Goal: Participate in discussion

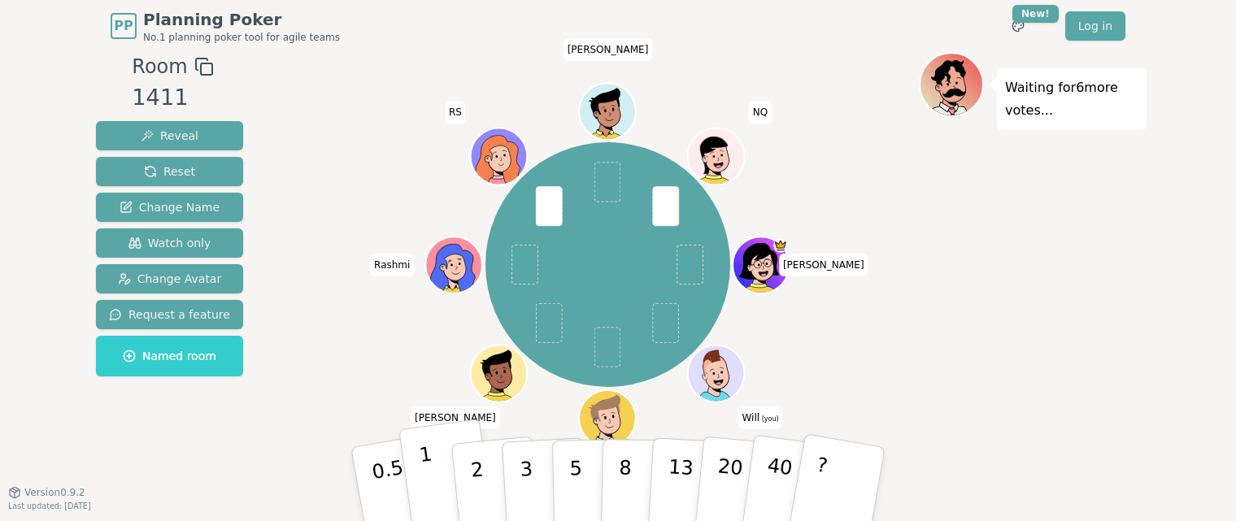
click at [419, 485] on button "1" at bounding box center [446, 485] width 97 height 132
click at [430, 471] on p "1" at bounding box center [430, 486] width 24 height 89
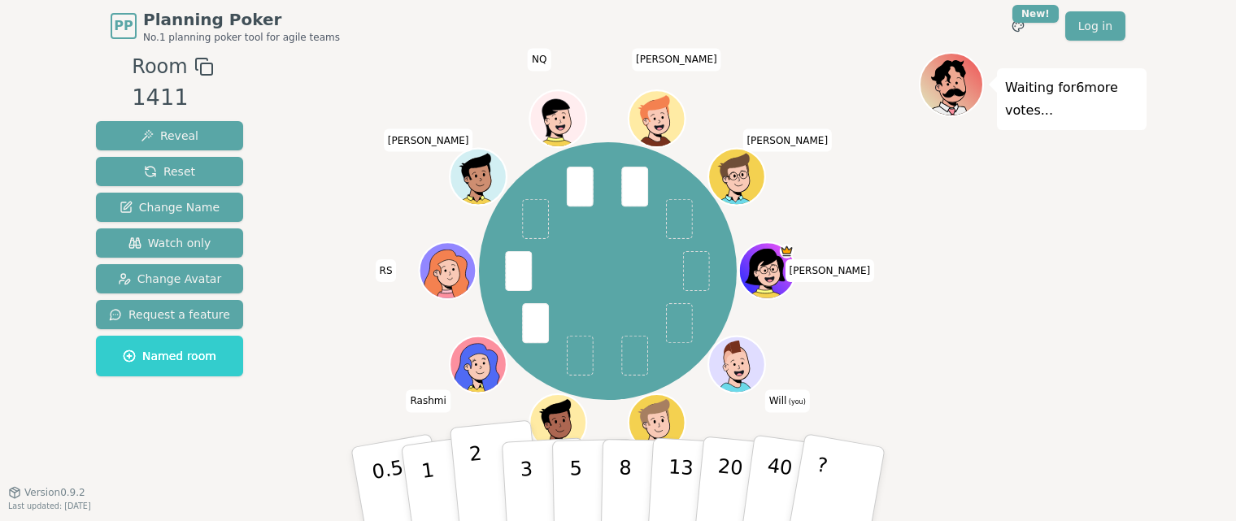
click at [484, 484] on button "2" at bounding box center [496, 484] width 93 height 129
click at [194, 467] on div "Room 1411 Reveal Reset Change Name Watch only Change Avatar Request a feature N…" at bounding box center [169, 275] width 160 height 447
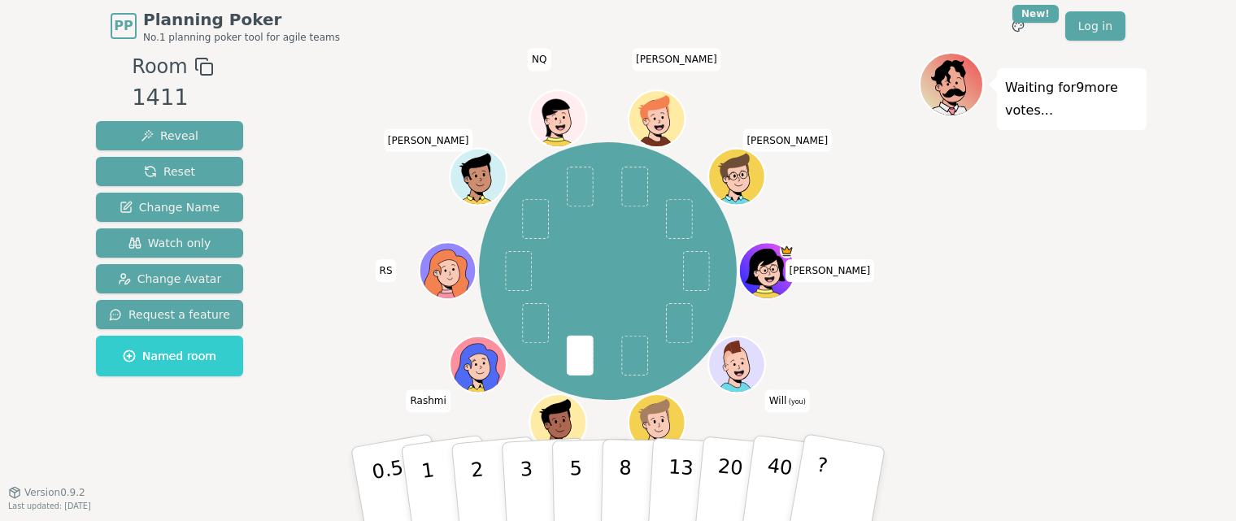
drag, startPoint x: 562, startPoint y: 487, endPoint x: 359, endPoint y: 350, distance: 244.8
click at [359, 350] on div "[PERSON_NAME] (you) [PERSON_NAME] RS [PERSON_NAME] NQ [PERSON_NAME] [PERSON_NAM…" at bounding box center [608, 271] width 622 height 380
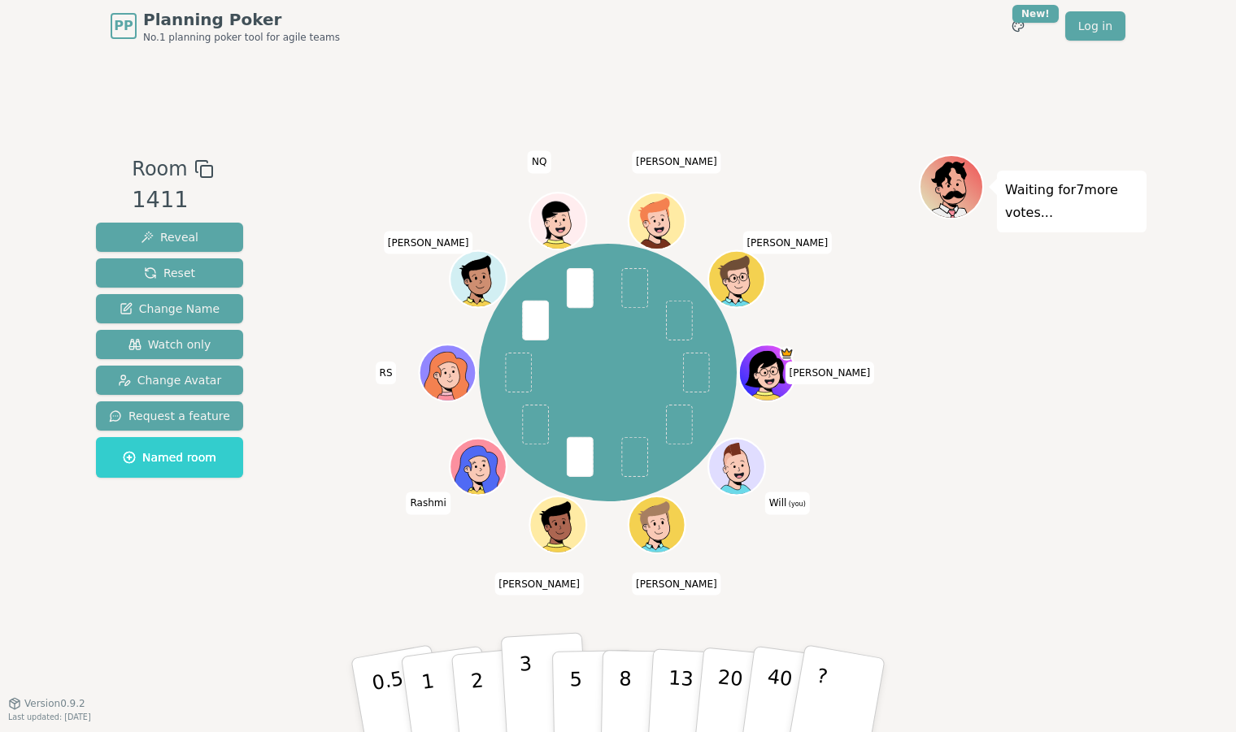
click at [514, 520] on button "3" at bounding box center [545, 695] width 89 height 127
drag, startPoint x: 582, startPoint y: 693, endPoint x: 570, endPoint y: 691, distance: 12.4
click at [577, 520] on button "5" at bounding box center [594, 696] width 84 height 124
click at [957, 421] on div "Waiting for 10 more votes..." at bounding box center [1033, 377] width 228 height 447
click at [1003, 510] on div "Waiting for 10 more votes..." at bounding box center [1033, 377] width 228 height 447
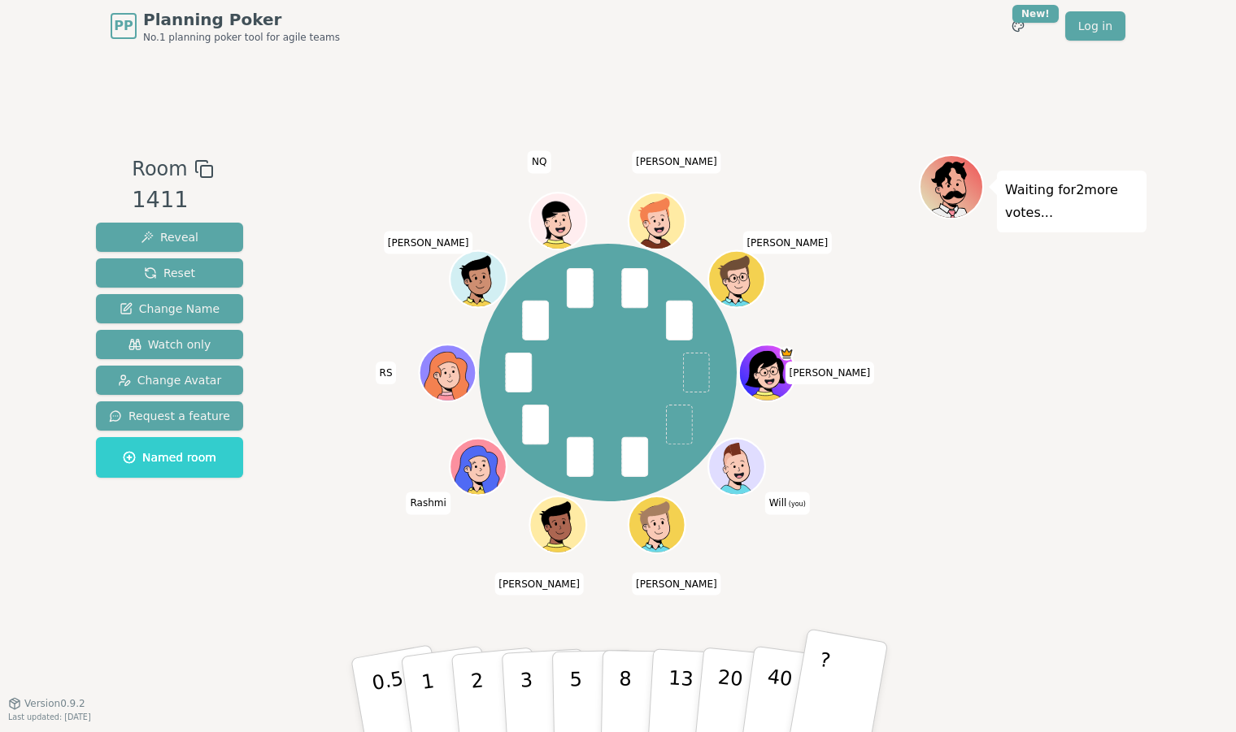
click at [833, 520] on button "?" at bounding box center [838, 695] width 102 height 134
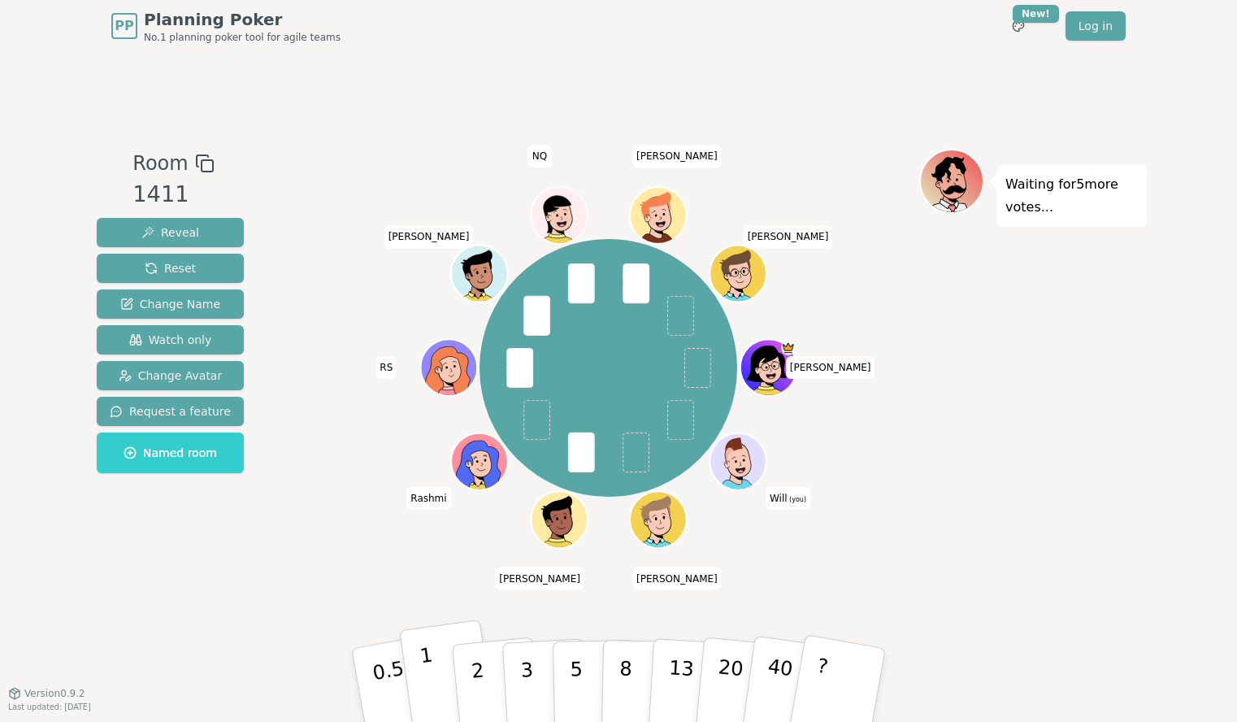
click at [427, 520] on p "1" at bounding box center [431, 687] width 24 height 89
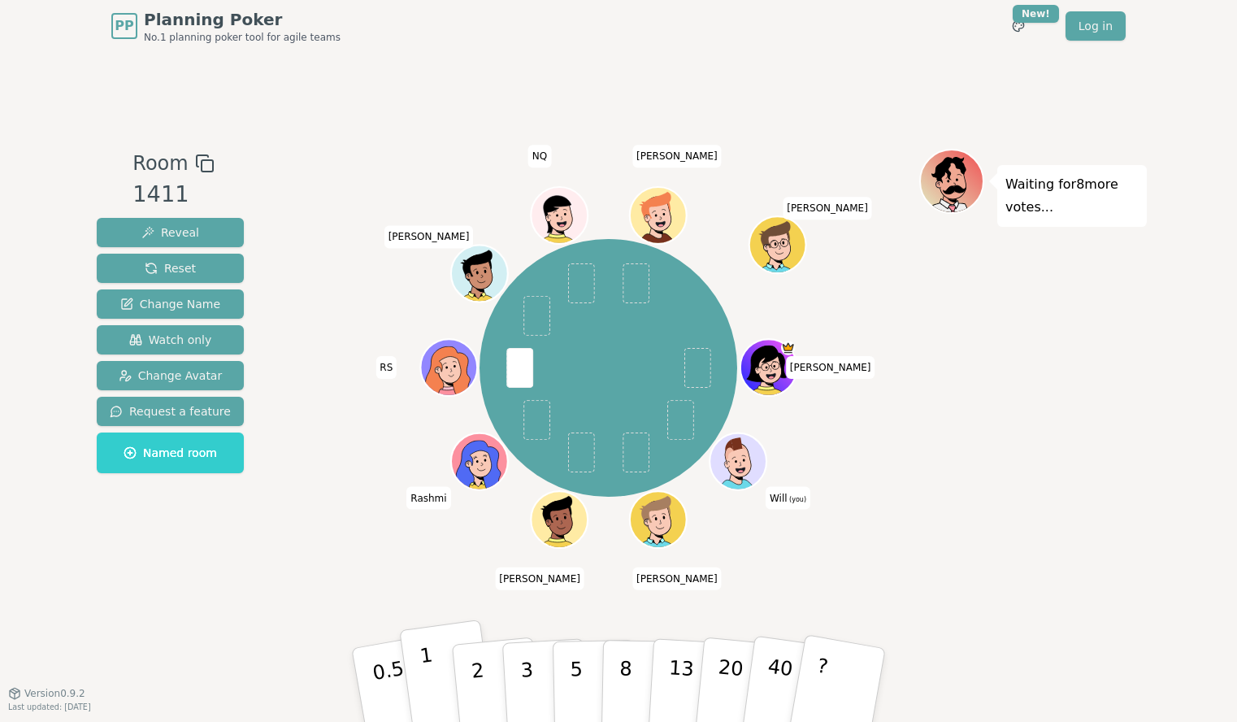
click at [441, 520] on button "1" at bounding box center [447, 685] width 97 height 132
click at [390, 520] on p "0.5" at bounding box center [391, 687] width 46 height 92
click at [480, 520] on p "2" at bounding box center [479, 687] width 21 height 89
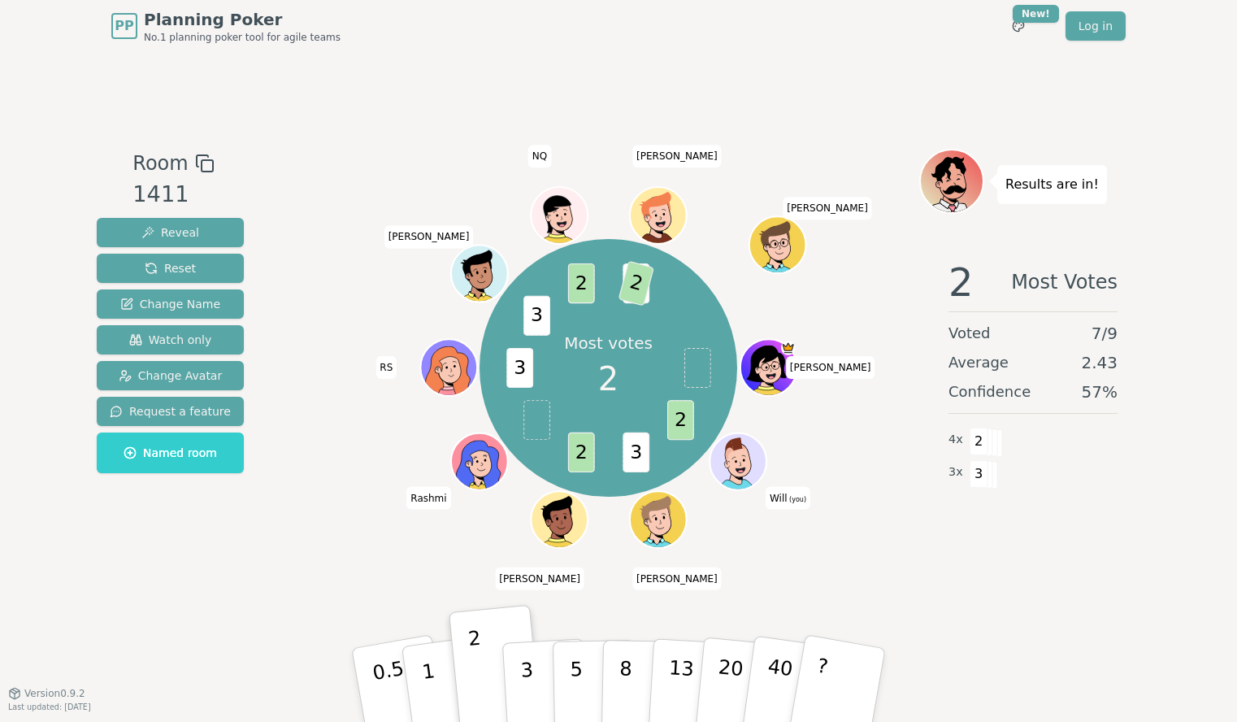
click at [162, 520] on div "Room 1411 Reveal Reset Change Name Watch only Change Avatar Request a feature N…" at bounding box center [618, 372] width 1057 height 641
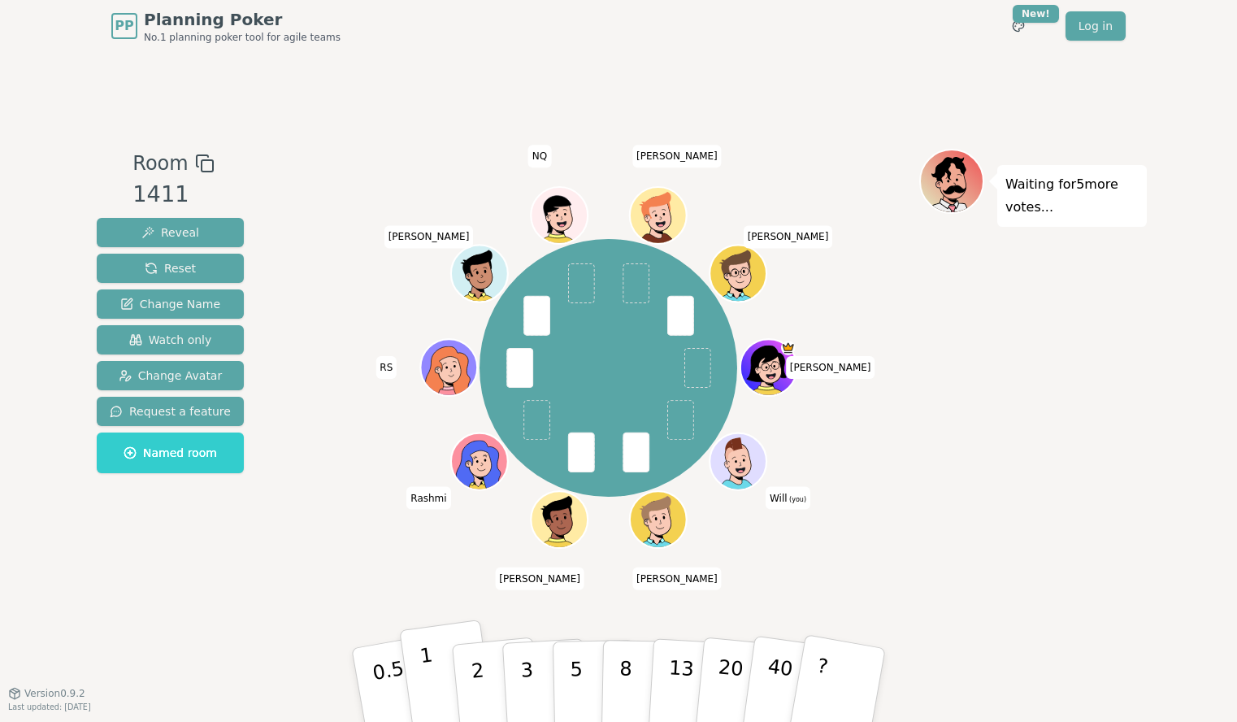
click at [444, 520] on button "1" at bounding box center [447, 685] width 97 height 132
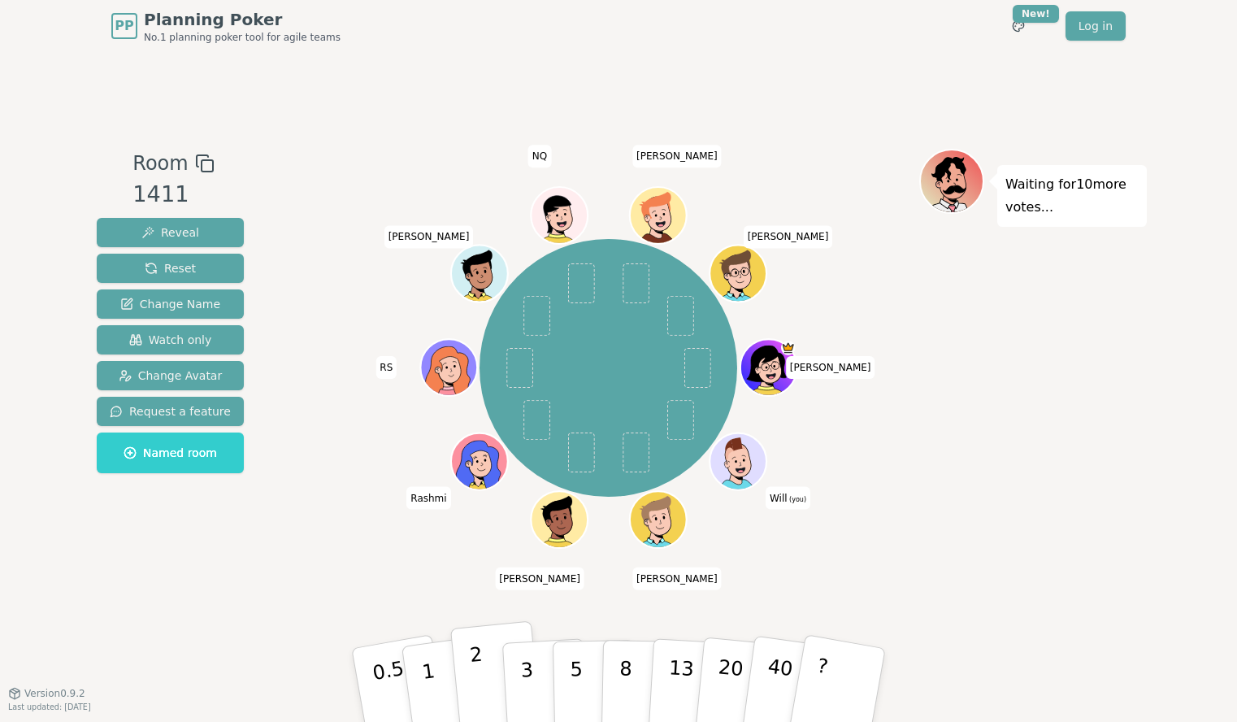
click at [485, 520] on button "2" at bounding box center [496, 685] width 93 height 129
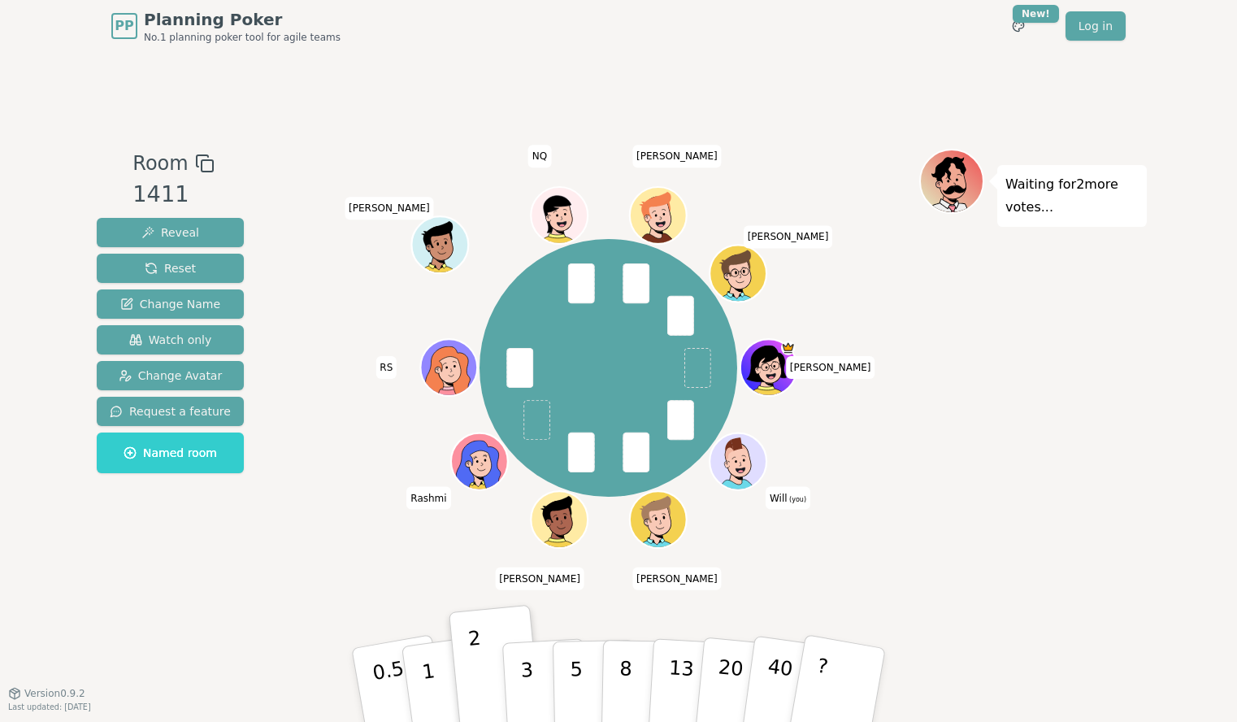
click at [132, 520] on div "Room 1411 Reveal Reset Change Name Watch only Change Avatar Request a feature N…" at bounding box center [618, 372] width 1057 height 641
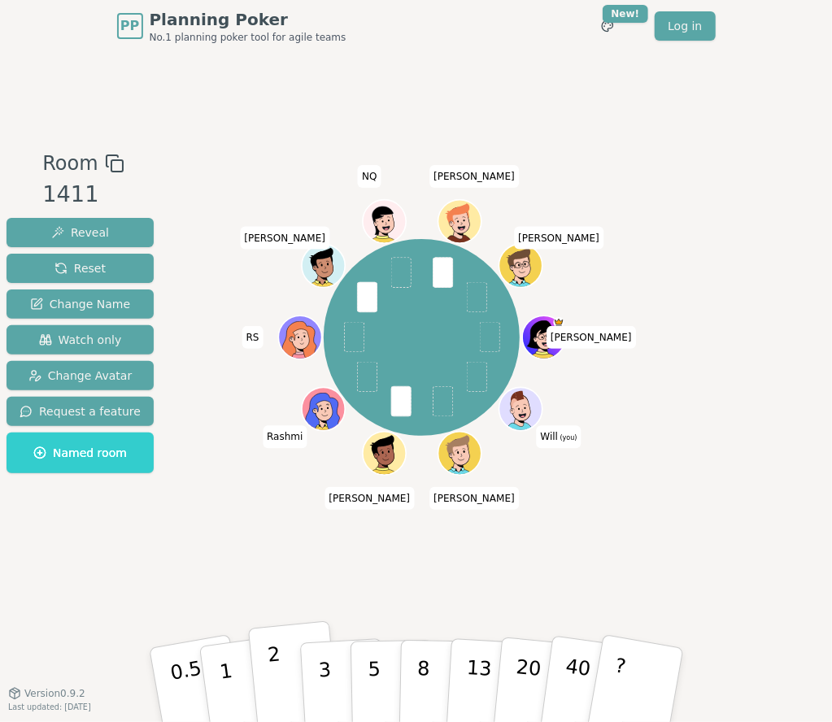
click at [277, 520] on p "2" at bounding box center [276, 687] width 21 height 89
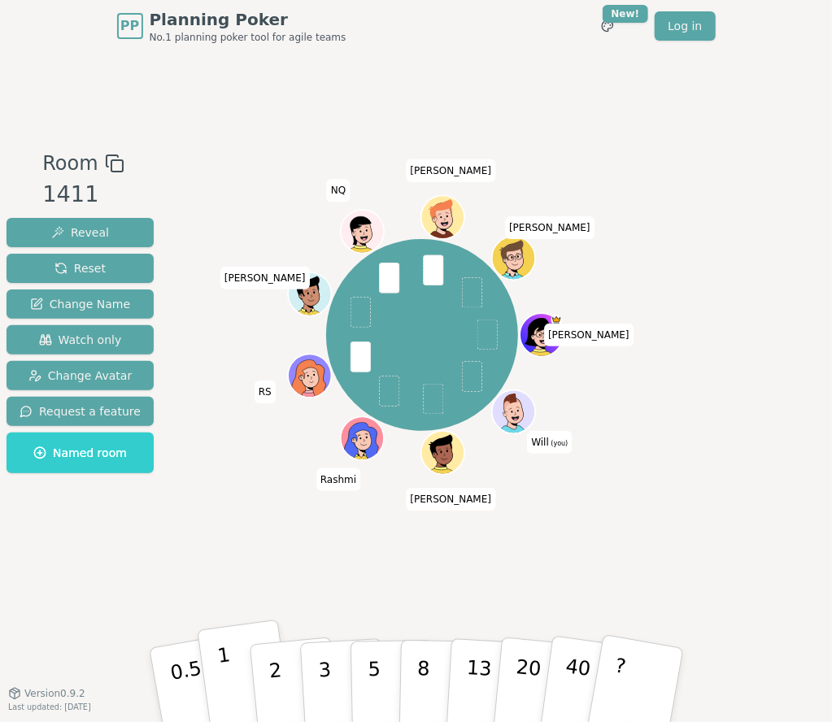
click at [233, 520] on button "1" at bounding box center [245, 685] width 97 height 132
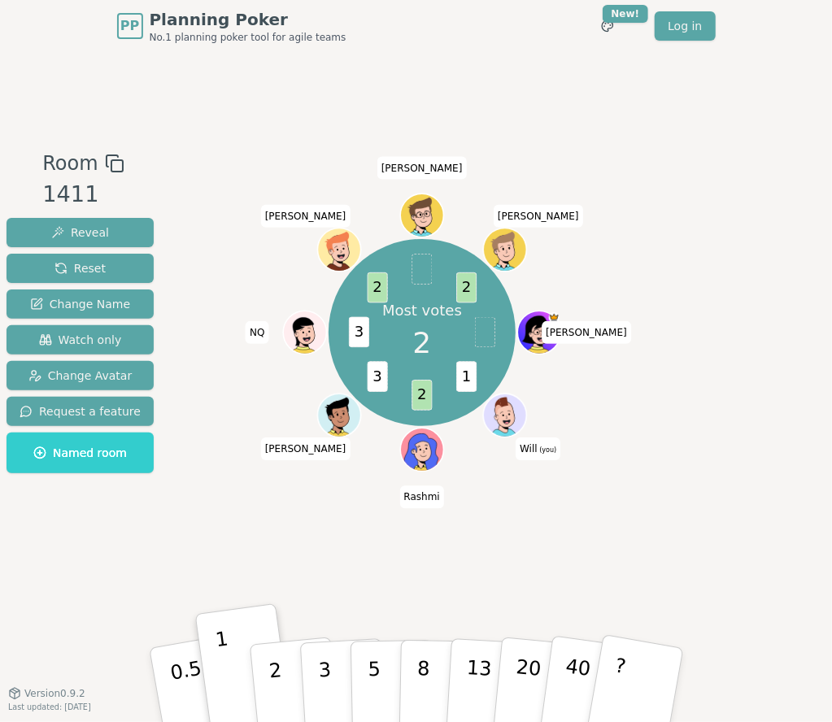
click at [227, 520] on div "Most votes 2 1 2 3 3 2 2 [PERSON_NAME] (you) [PERSON_NAME] [PERSON_NAME] [PERSO…" at bounding box center [421, 372] width 445 height 447
